Goal: Information Seeking & Learning: Learn about a topic

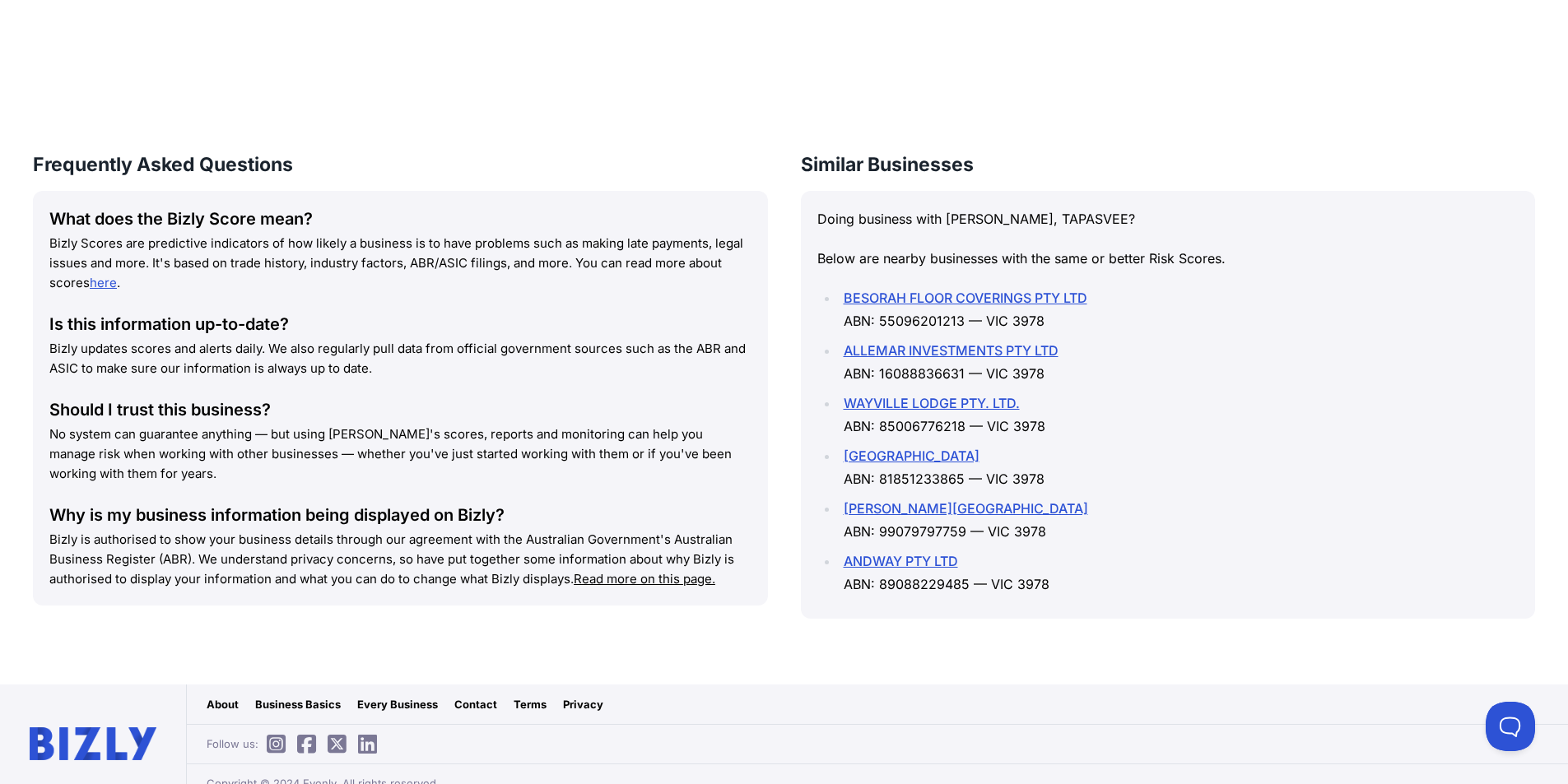
scroll to position [1253, 0]
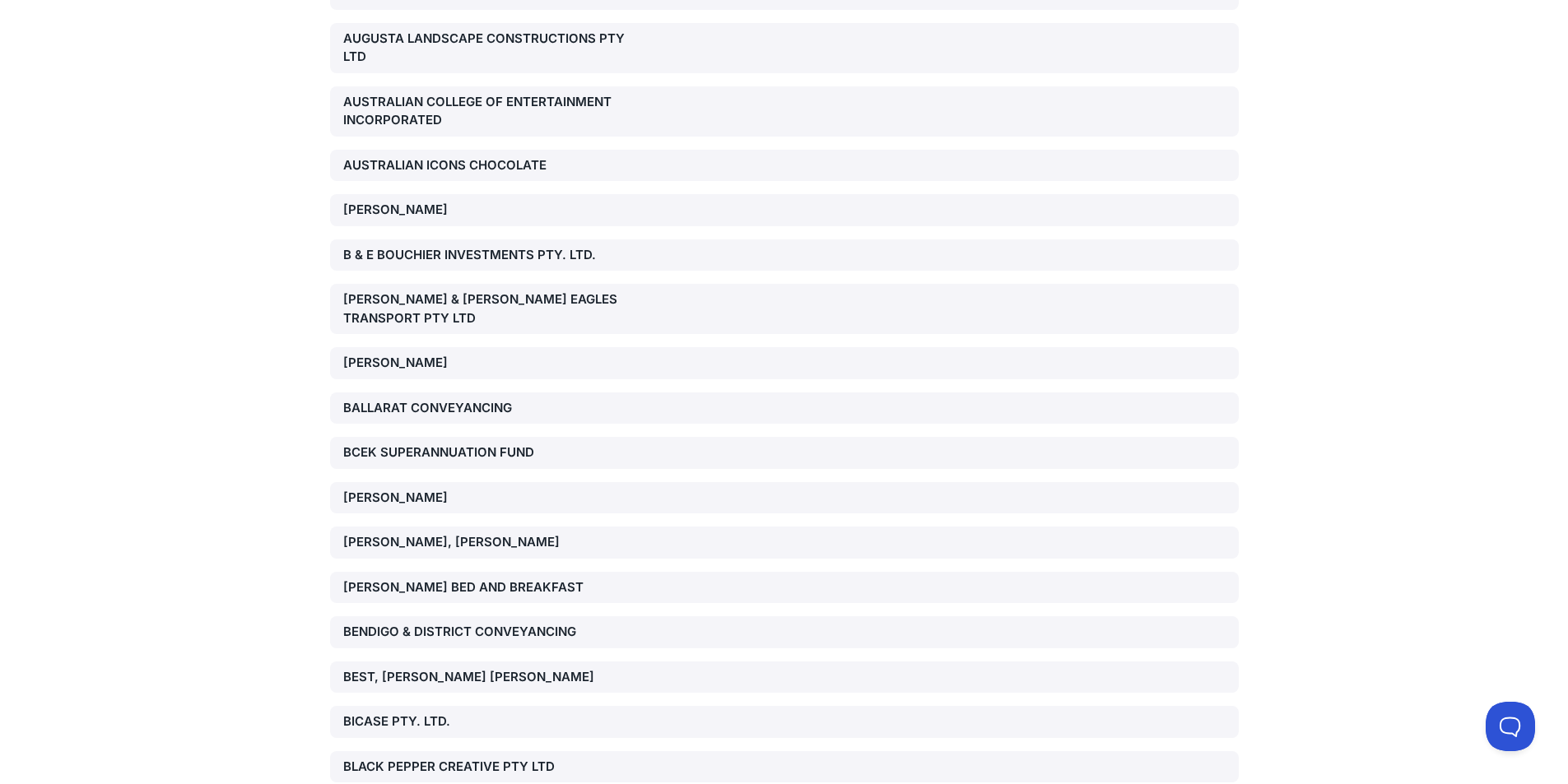
scroll to position [2139, 0]
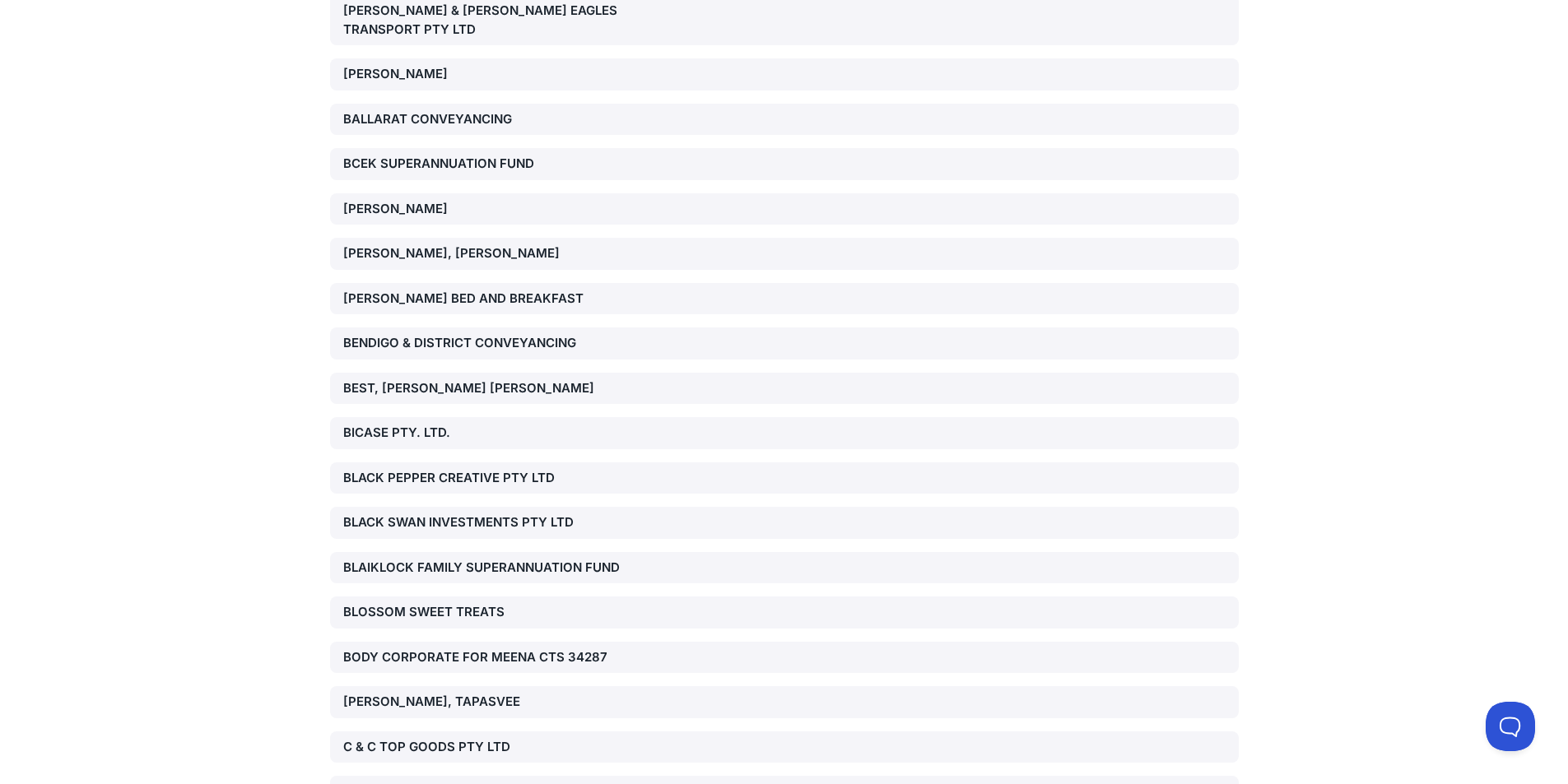
click at [491, 693] on div "[PERSON_NAME], TAPASVEE" at bounding box center [488, 702] width 290 height 19
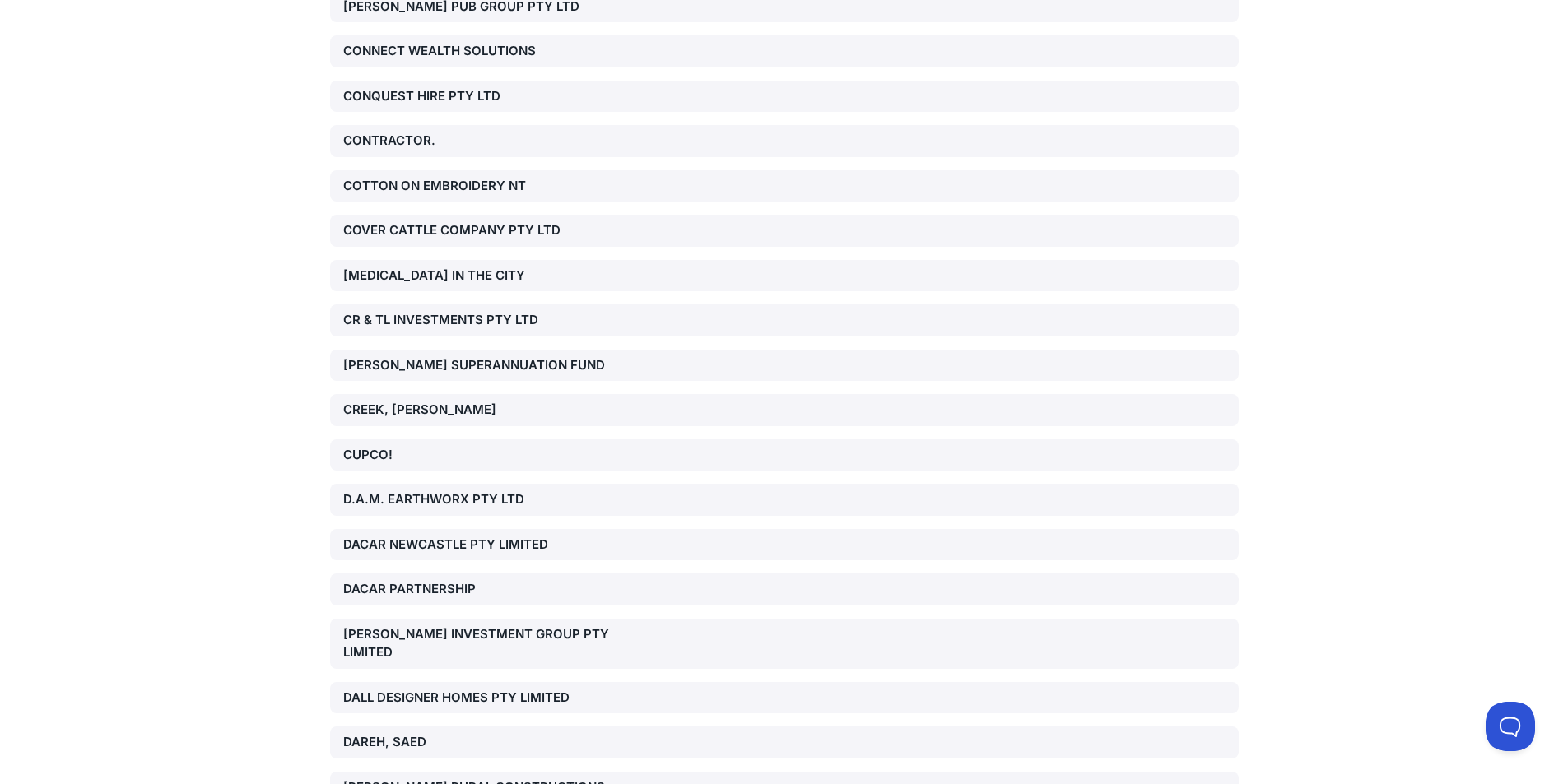
scroll to position [4195, 0]
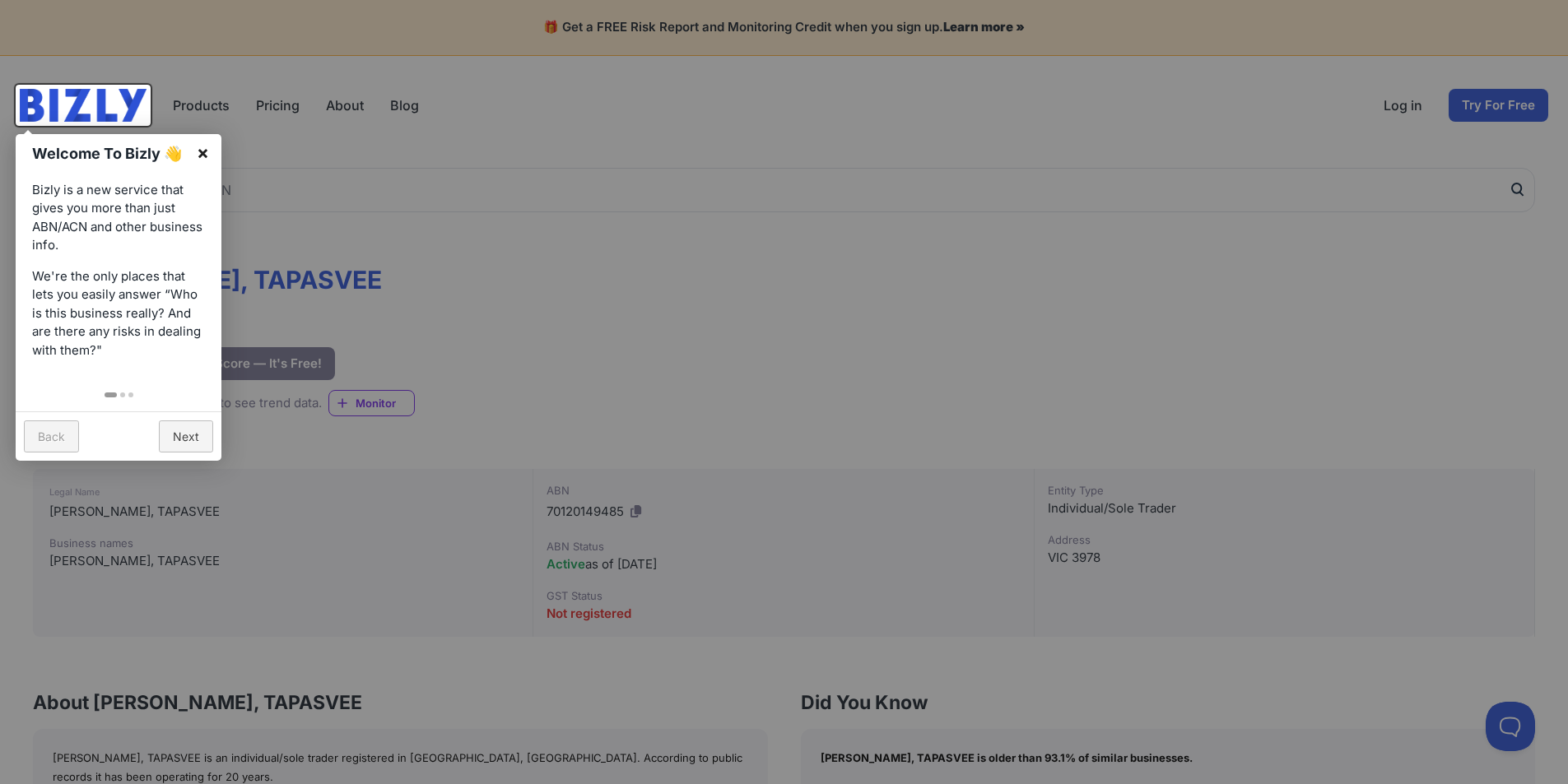
click at [205, 147] on link "×" at bounding box center [203, 152] width 37 height 37
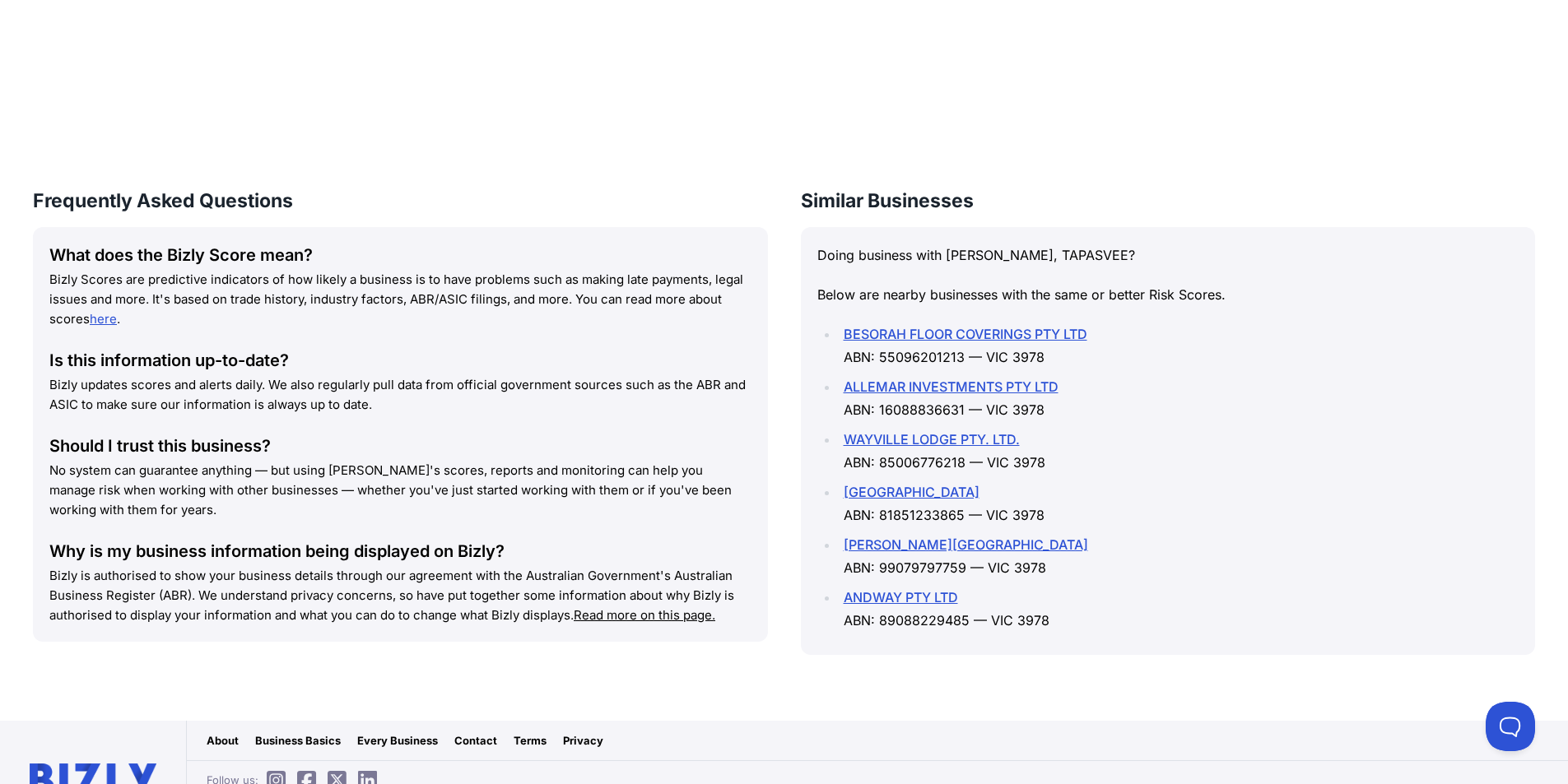
scroll to position [1253, 0]
